Goal: Transaction & Acquisition: Purchase product/service

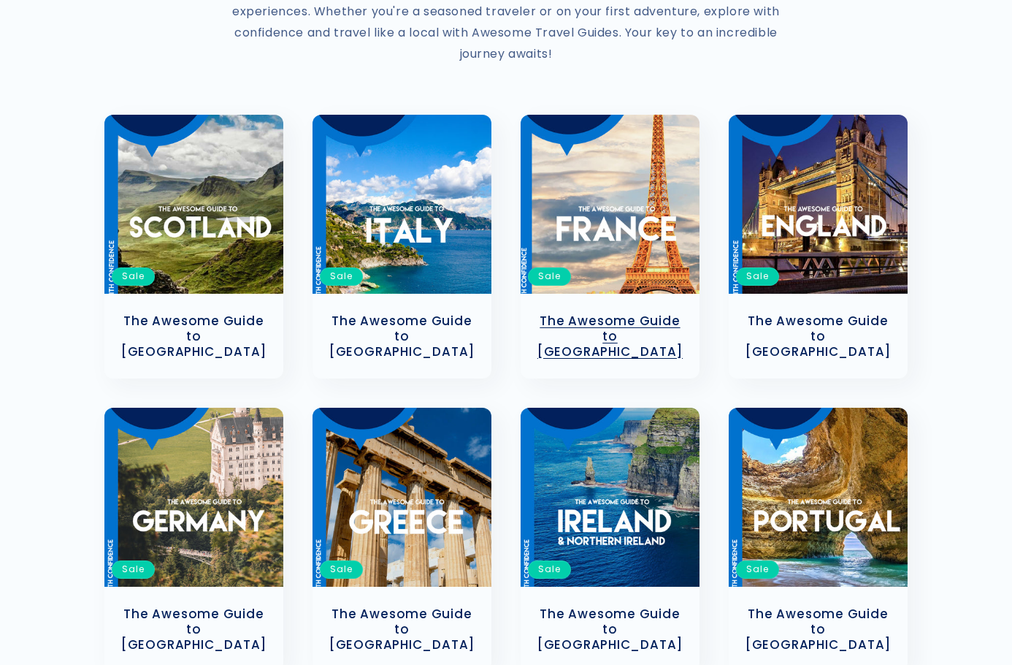
scroll to position [292, 0]
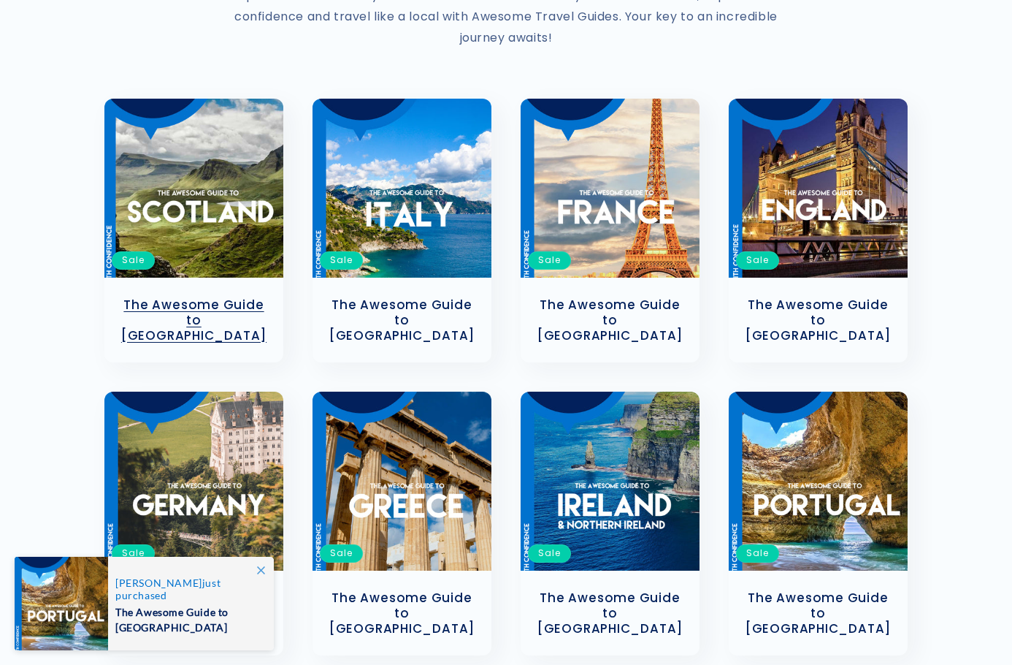
click at [251, 297] on link "The Awesome Guide to [GEOGRAPHIC_DATA]" at bounding box center [194, 319] width 150 height 45
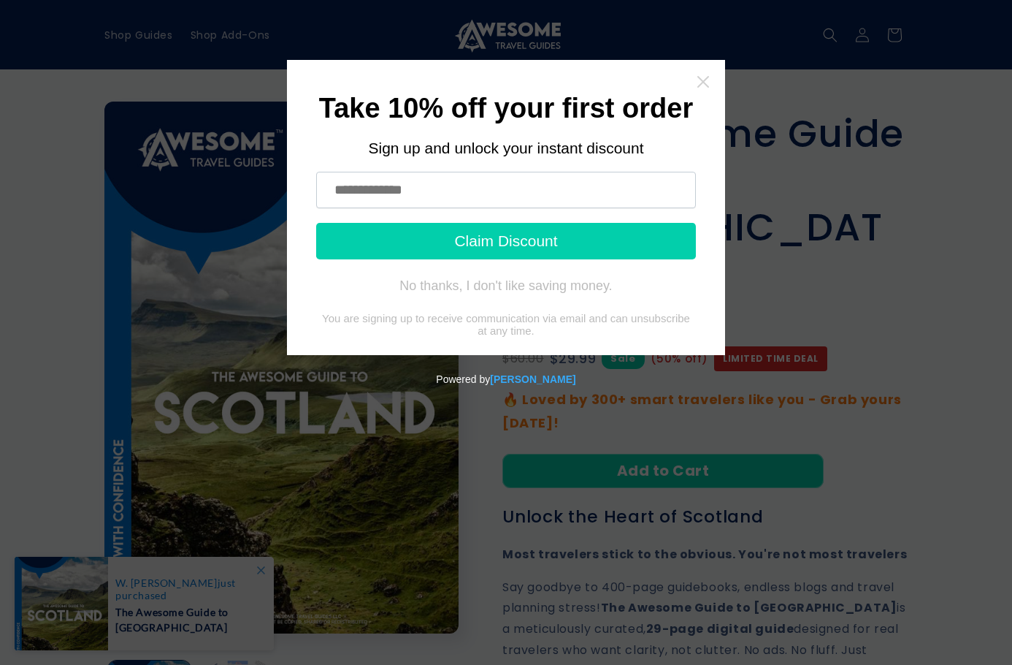
click at [700, 88] on icon "Close widget" at bounding box center [703, 82] width 15 height 15
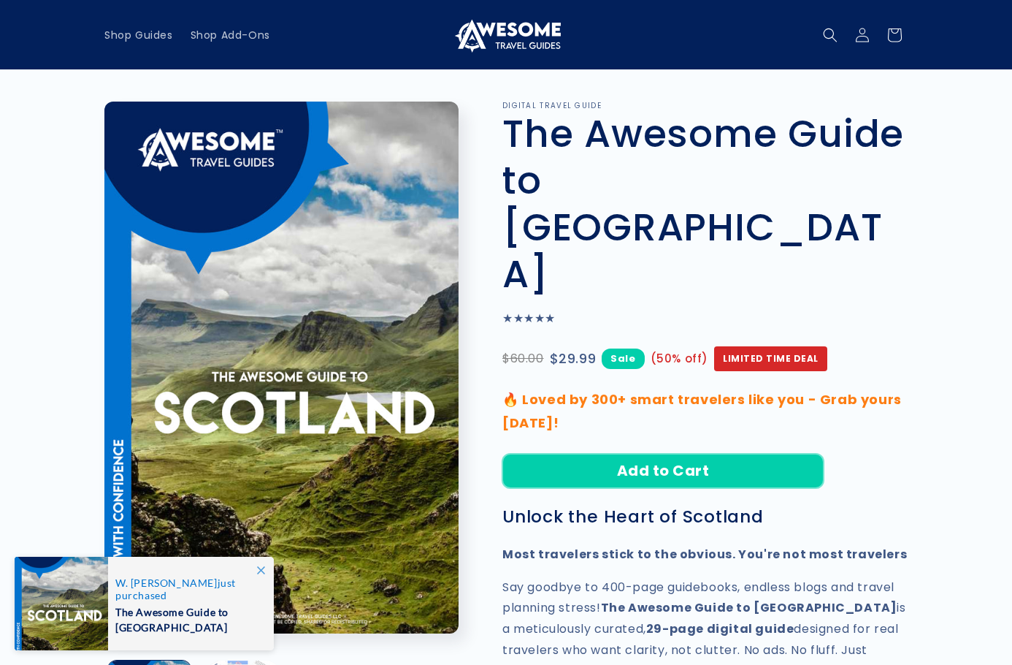
click at [661, 454] on button "Add to Cart" at bounding box center [663, 471] width 321 height 34
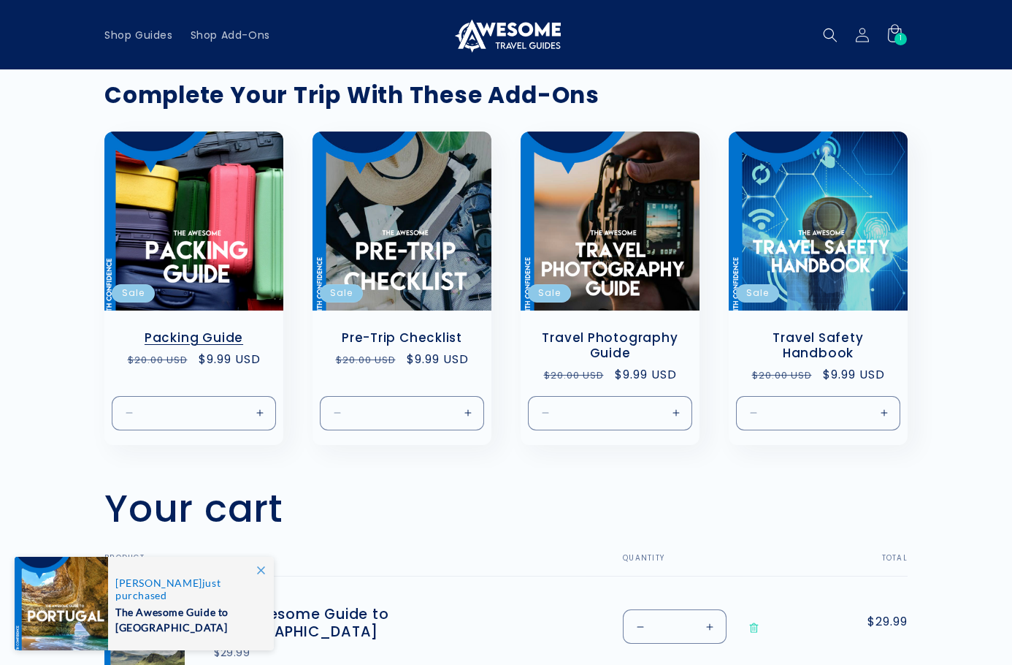
click at [260, 415] on button "Increase quantity for Default Title" at bounding box center [259, 412] width 33 height 34
type input "*"
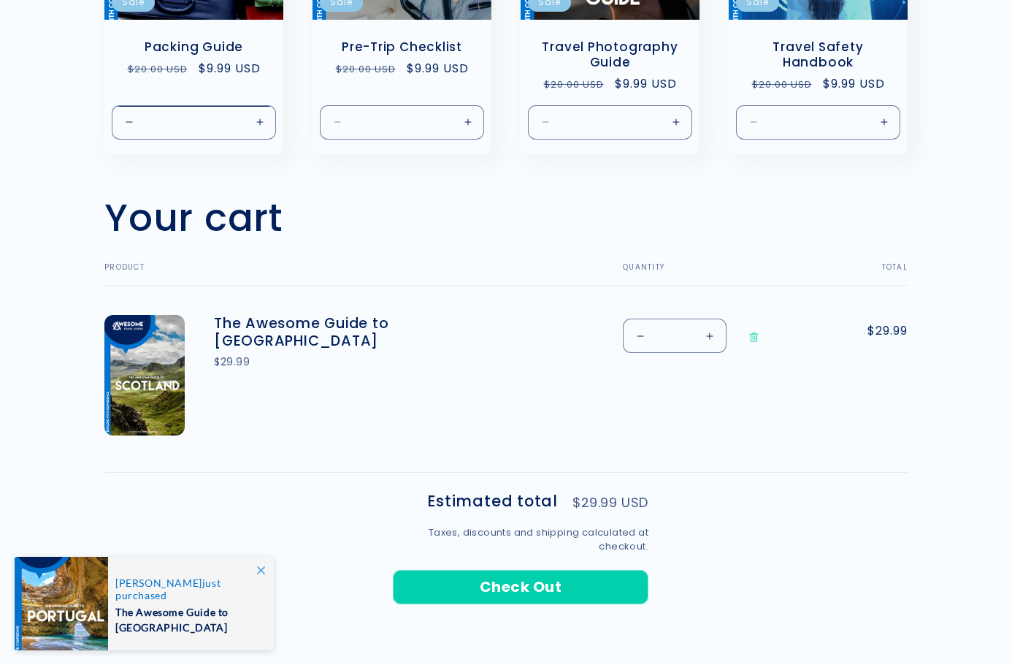
scroll to position [292, 0]
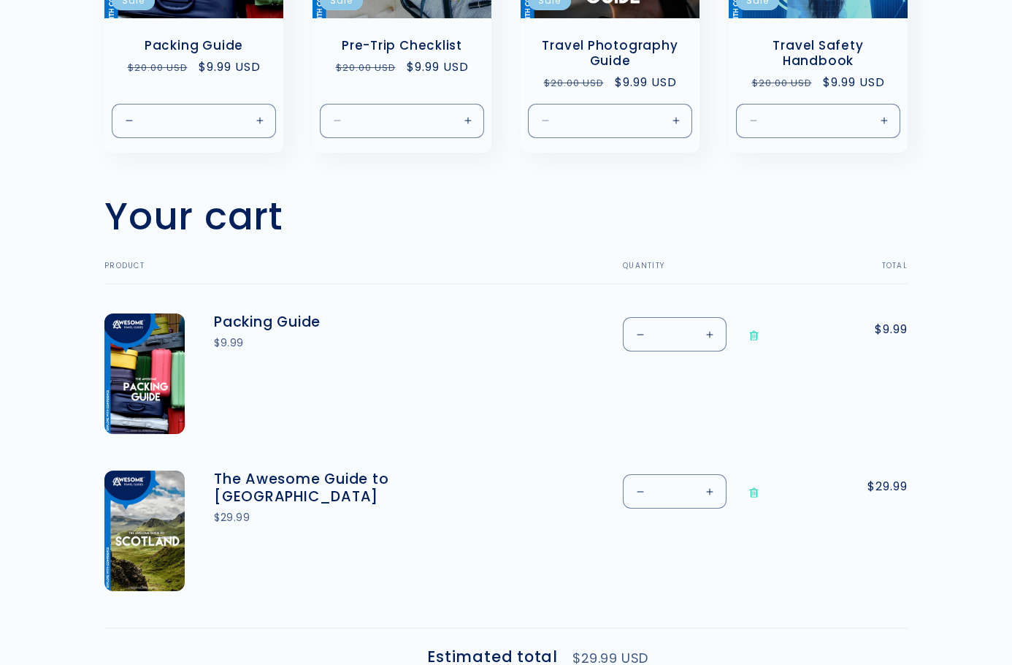
click at [579, 597] on td "The Awesome Guide to Scotland $29.99" at bounding box center [386, 519] width 402 height 157
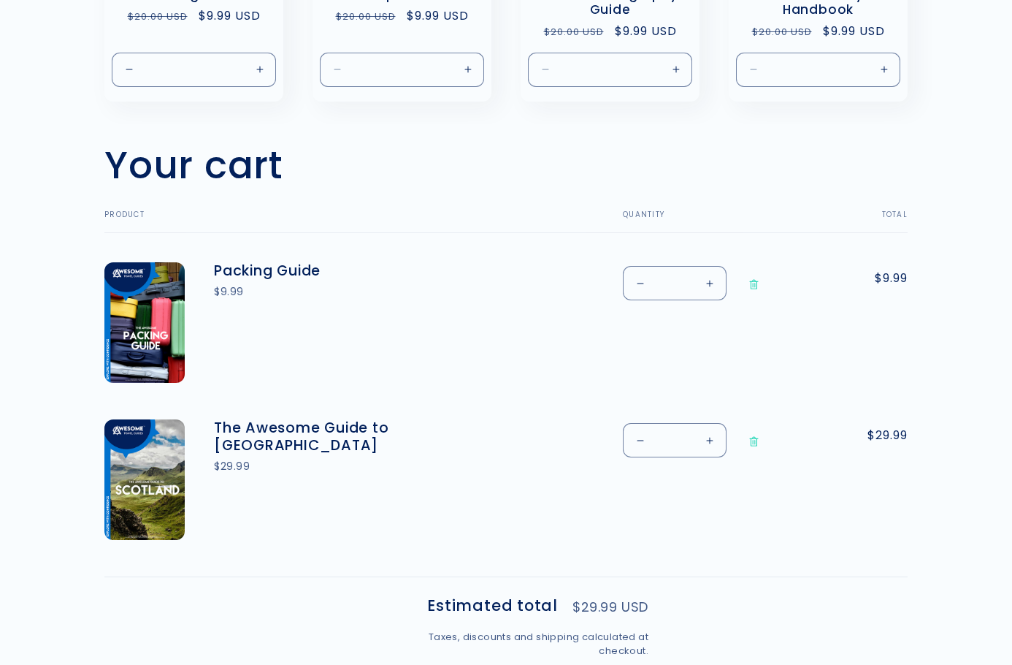
scroll to position [535, 0]
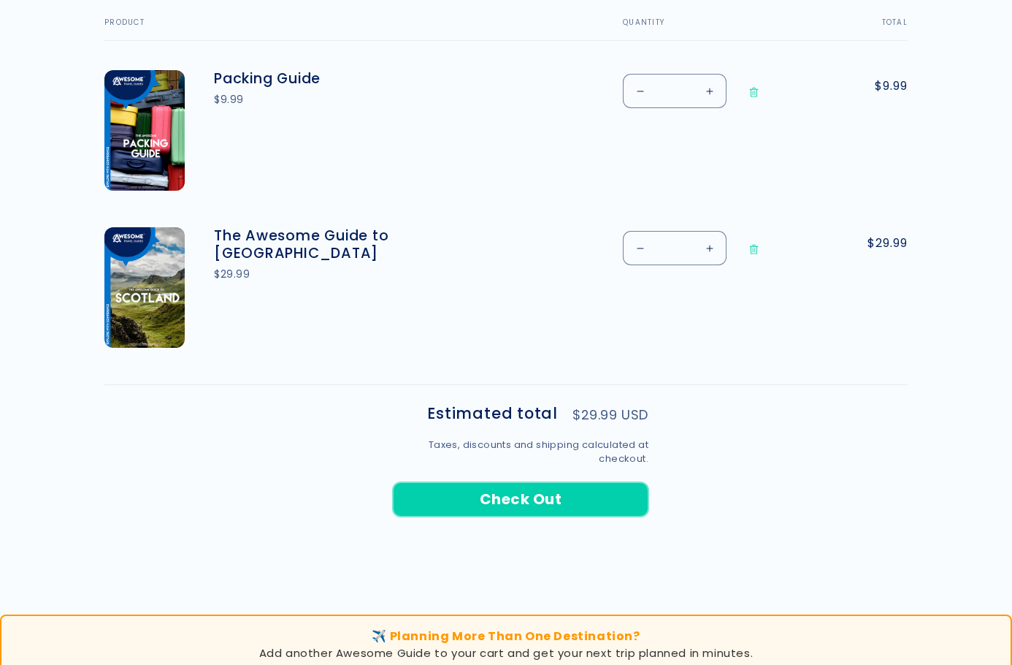
click at [560, 506] on button "Check Out" at bounding box center [521, 499] width 256 height 34
